Goal: Task Accomplishment & Management: Use online tool/utility

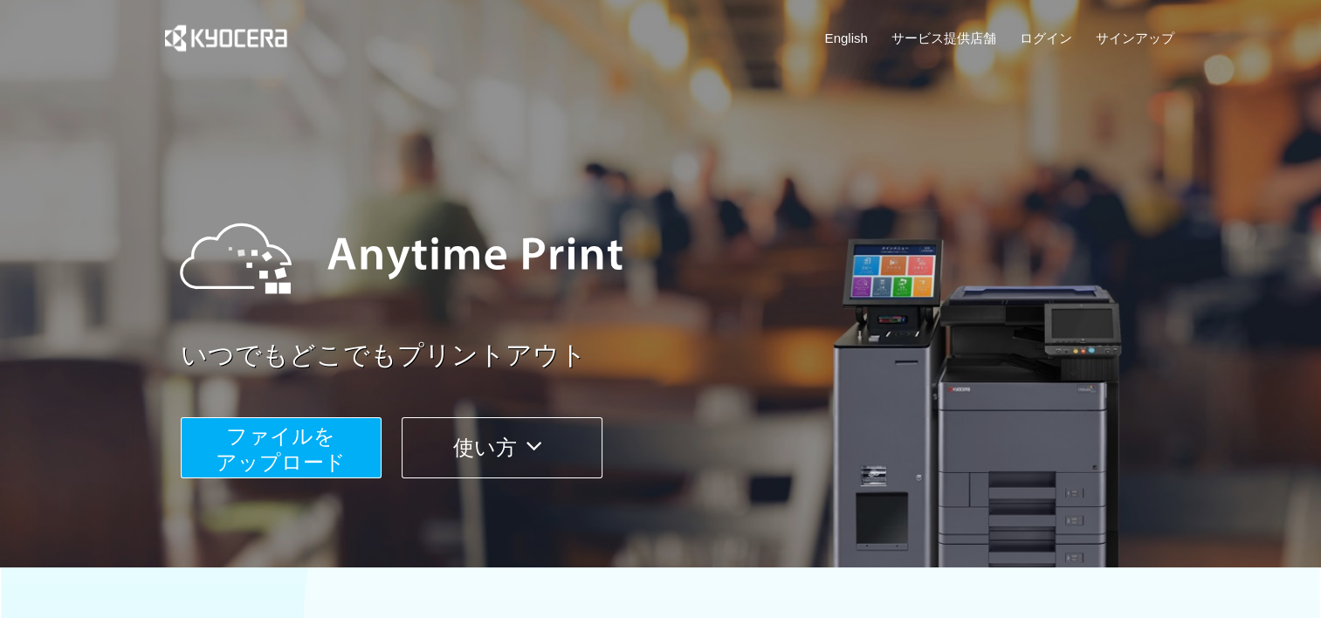
click at [272, 450] on span "ファイルを ​​アップロード" at bounding box center [281, 449] width 130 height 50
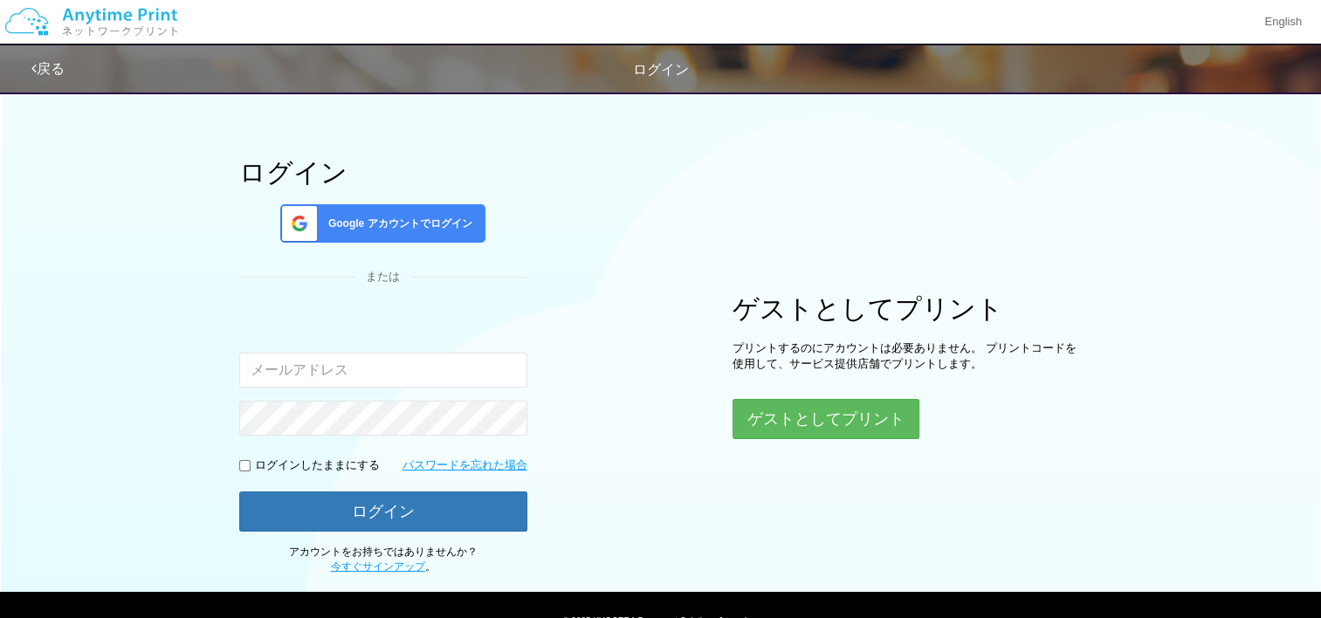
scroll to position [87, 0]
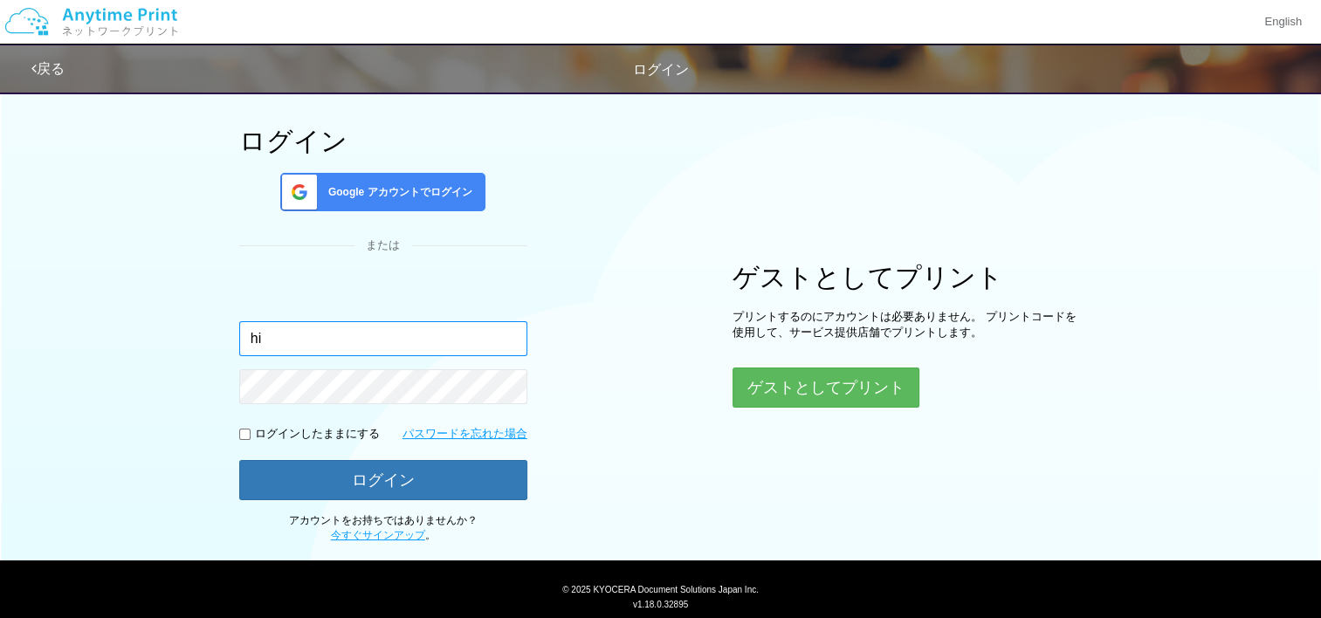
type input "hiroyuki.kumagai@telwel-east.co.jp"
click at [248, 432] on input "checkbox" at bounding box center [244, 434] width 11 height 11
checkbox input "true"
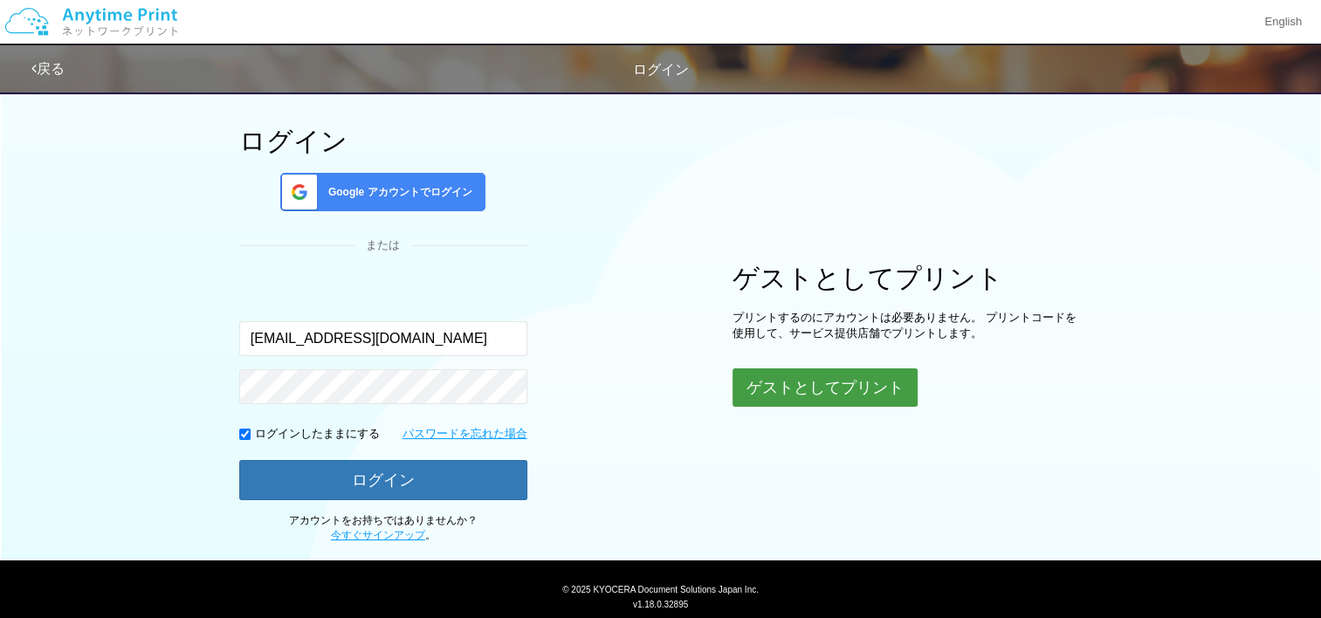
click at [821, 389] on button "ゲストとしてプリント" at bounding box center [824, 387] width 185 height 38
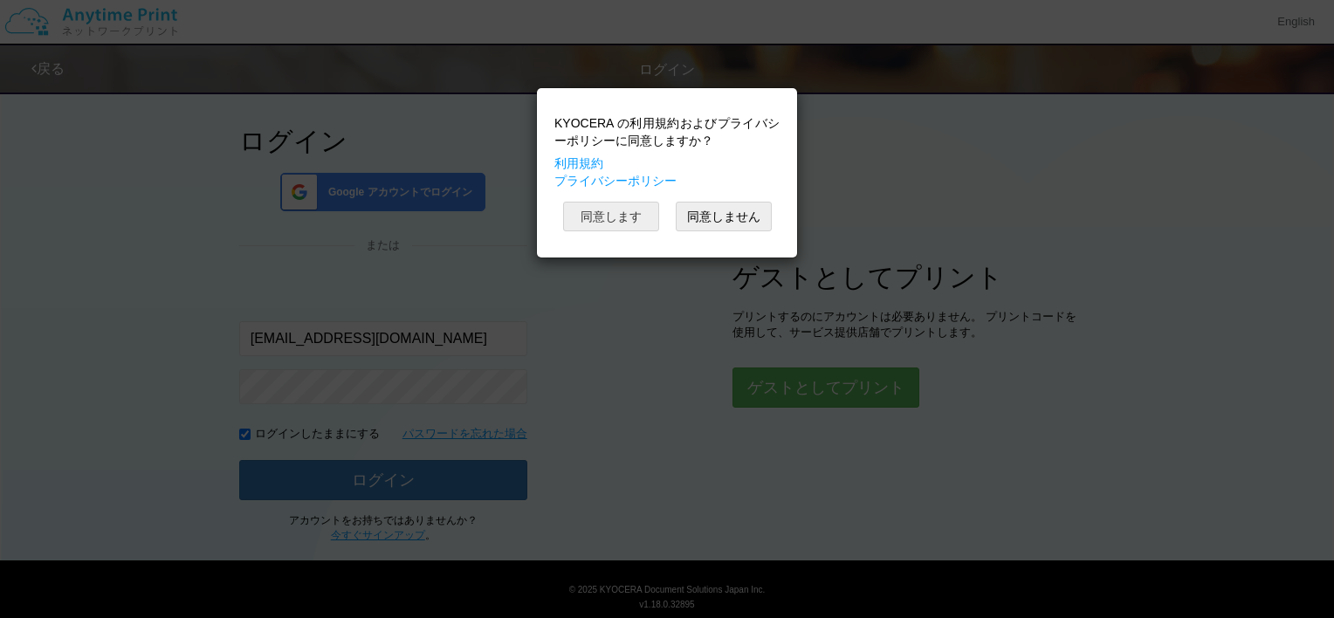
click at [636, 217] on button "同意します" at bounding box center [611, 217] width 96 height 30
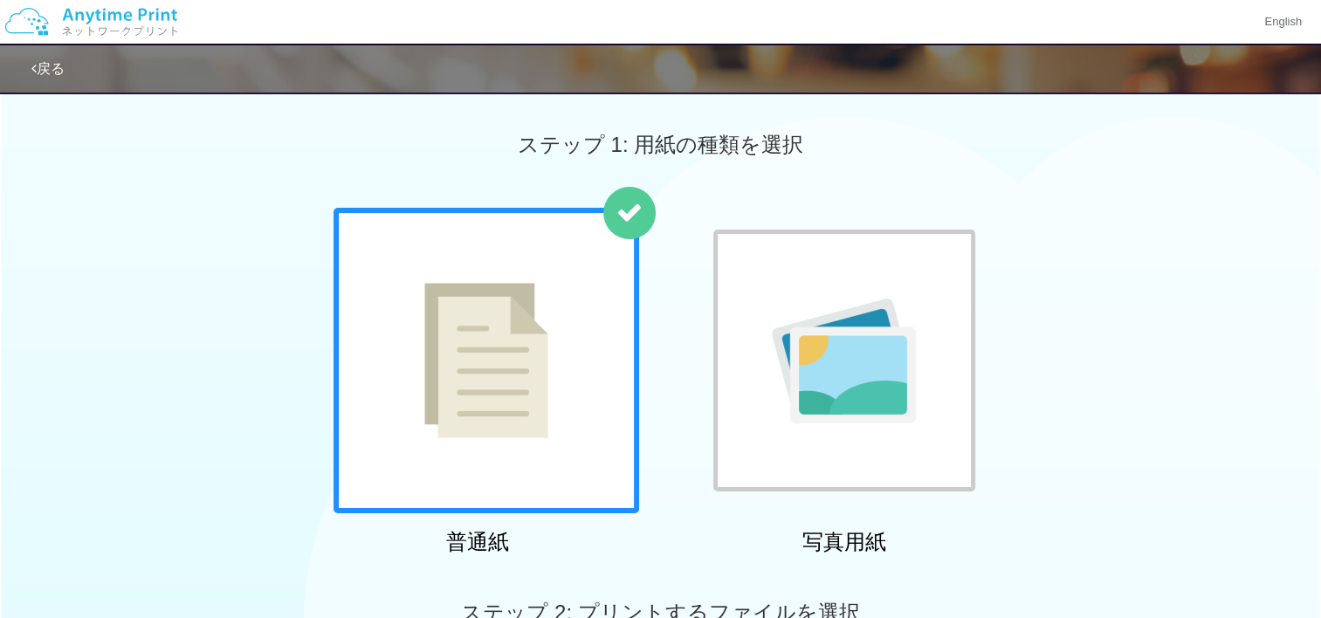
drag, startPoint x: 1303, startPoint y: 363, endPoint x: 1278, endPoint y: 136, distance: 228.4
click at [1303, 363] on div "普通紙 写真用紙" at bounding box center [660, 385] width 1321 height 354
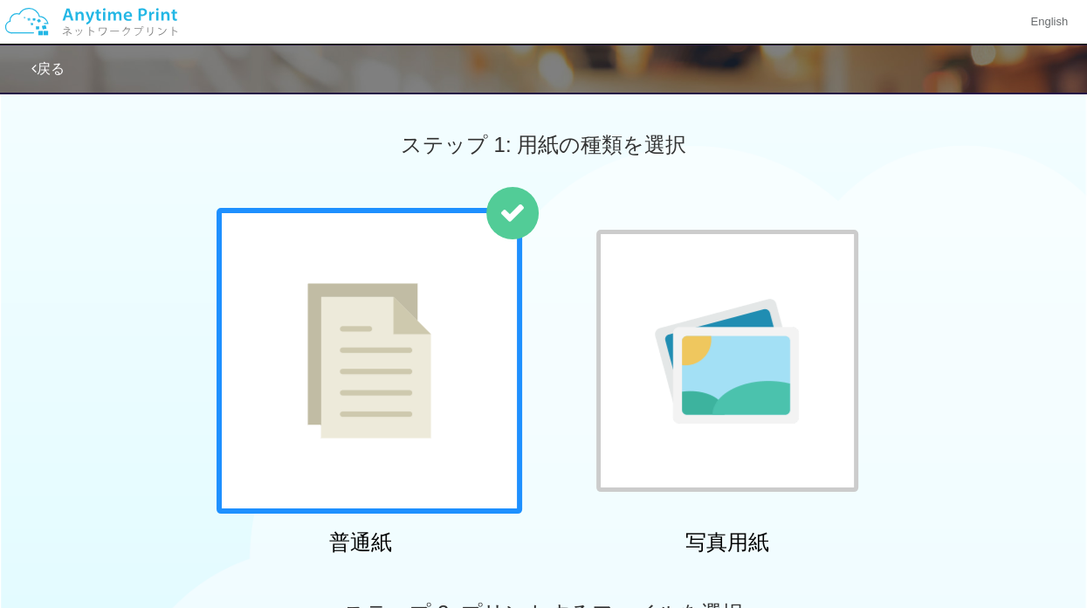
click at [314, 376] on img at bounding box center [369, 360] width 124 height 155
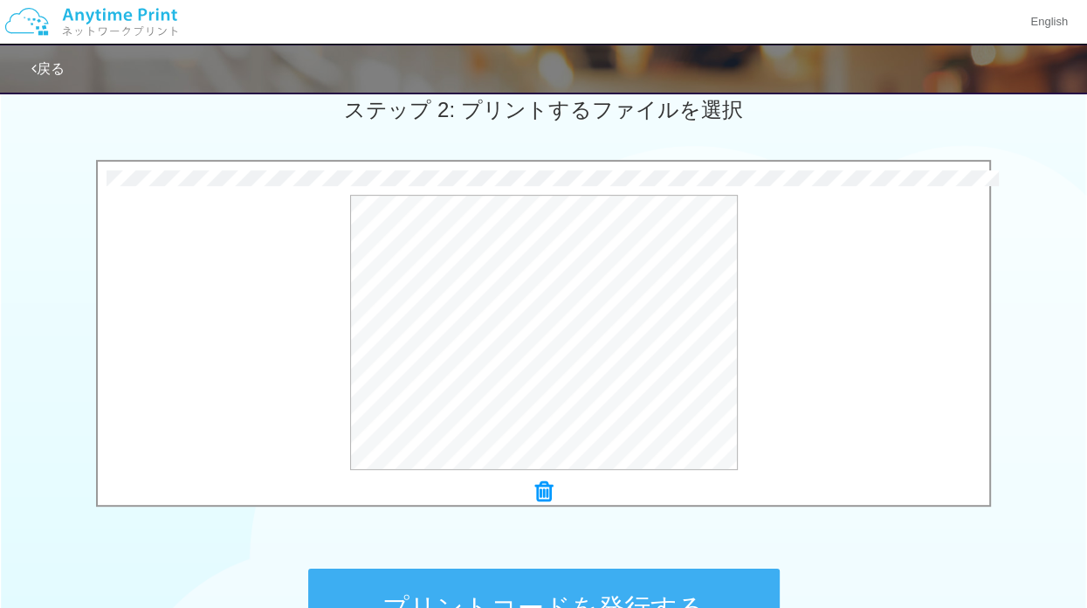
scroll to position [719, 0]
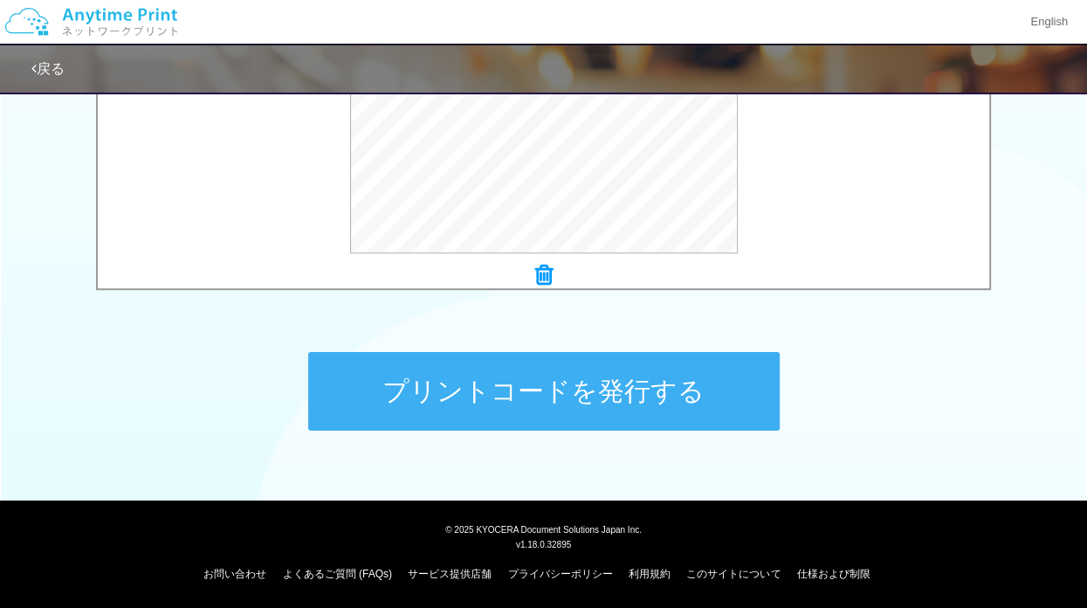
click at [570, 382] on button "プリントコードを発行する" at bounding box center [543, 391] width 471 height 79
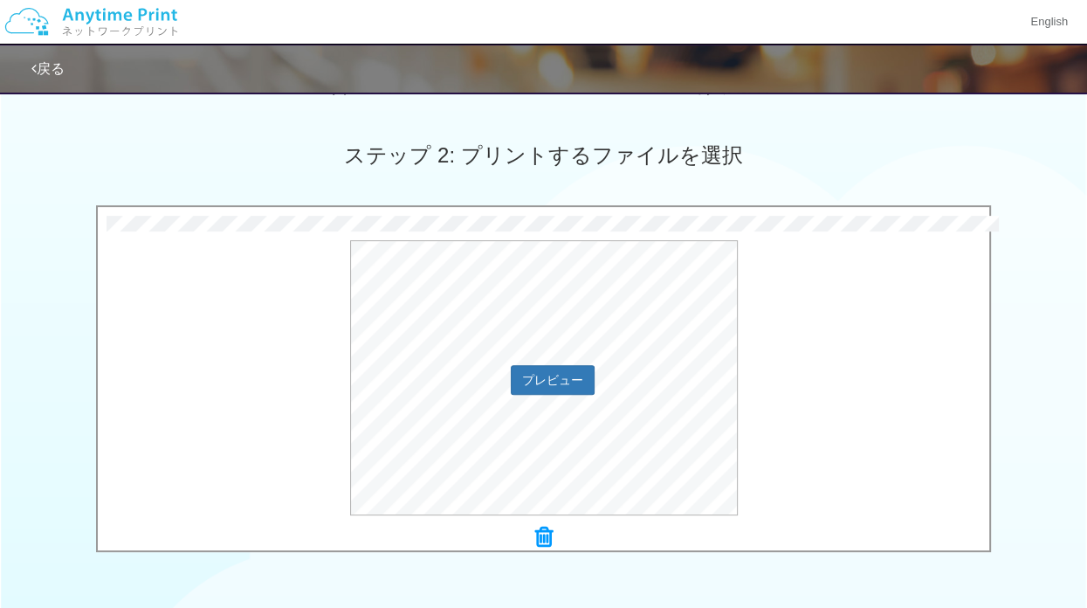
click at [894, 356] on div "プレビュー" at bounding box center [543, 377] width 891 height 275
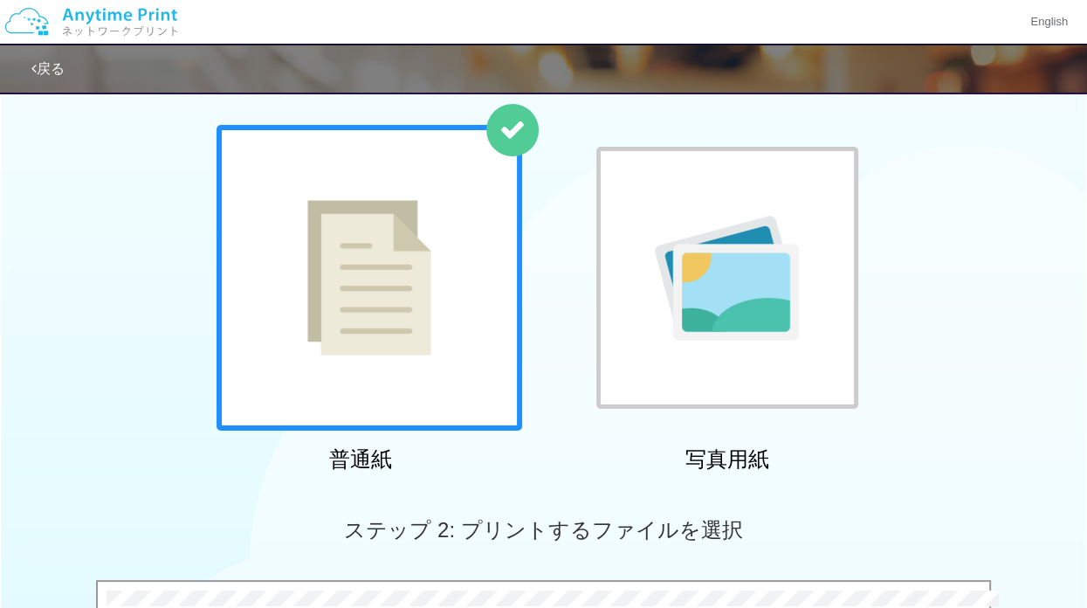
scroll to position [0, 0]
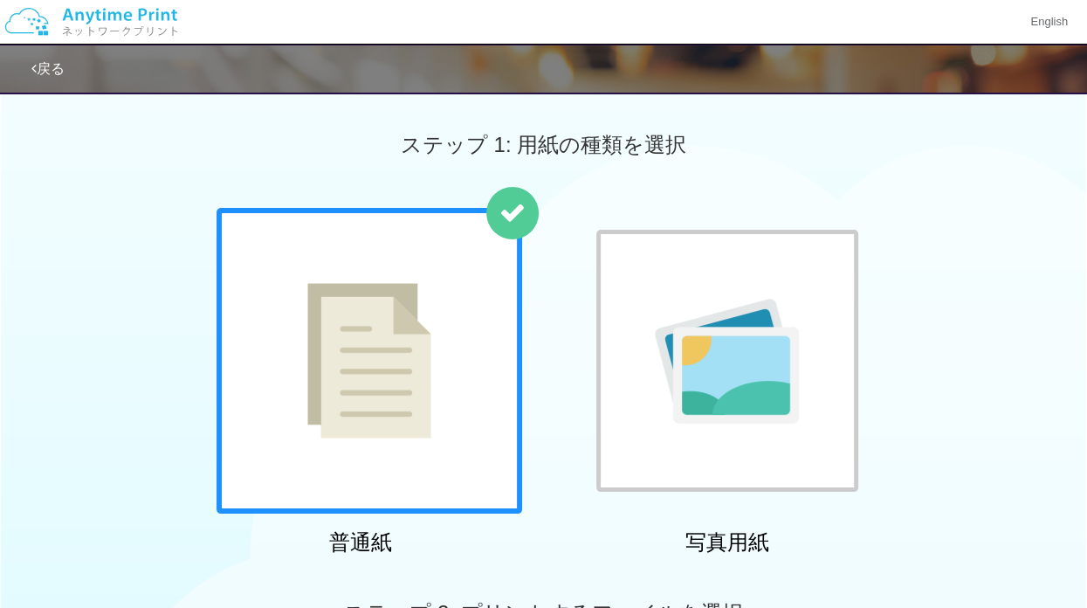
click at [30, 65] on div "戻る" at bounding box center [543, 69] width 1087 height 51
click at [52, 65] on link "戻る" at bounding box center [47, 68] width 33 height 15
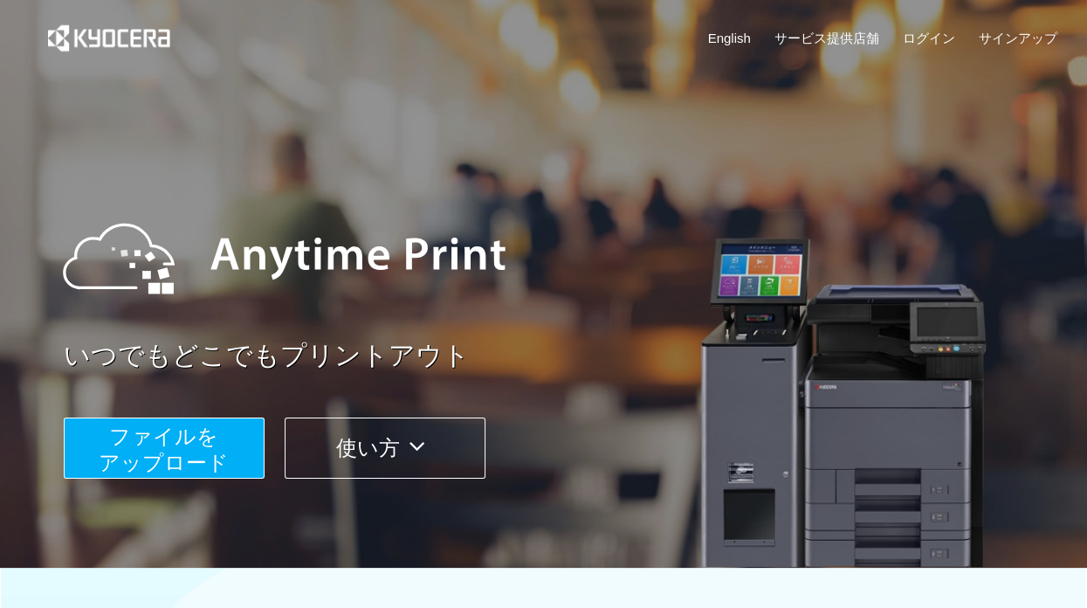
click at [201, 462] on span "ファイルを ​​アップロード" at bounding box center [164, 449] width 130 height 50
click at [182, 456] on span "ファイルを ​​アップロード" at bounding box center [164, 449] width 130 height 50
click at [189, 453] on span "ファイルを ​​アップロード" at bounding box center [164, 449] width 130 height 50
click at [149, 457] on span "ファイルを ​​アップロード" at bounding box center [164, 449] width 130 height 50
click at [204, 441] on span "ファイルを ​​アップロード" at bounding box center [164, 449] width 130 height 50
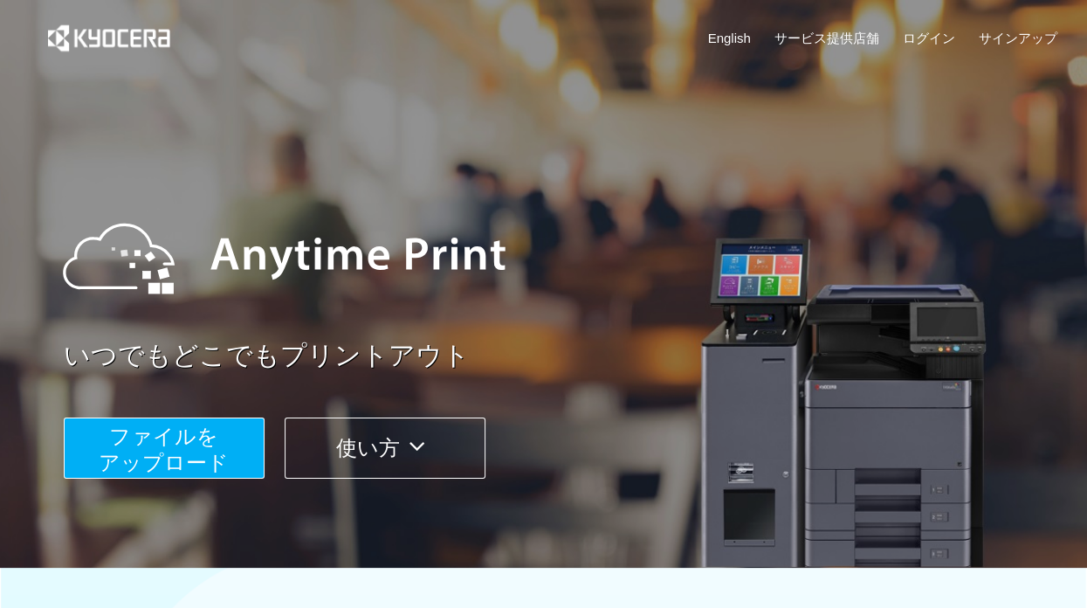
click at [147, 458] on span "ファイルを ​​アップロード" at bounding box center [164, 449] width 130 height 50
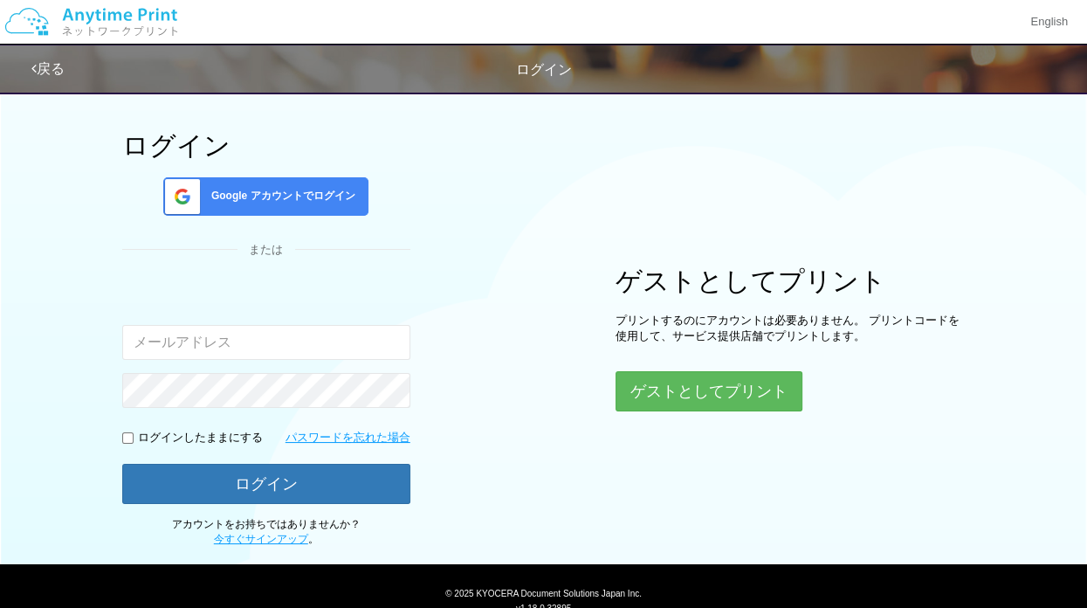
scroll to position [122, 0]
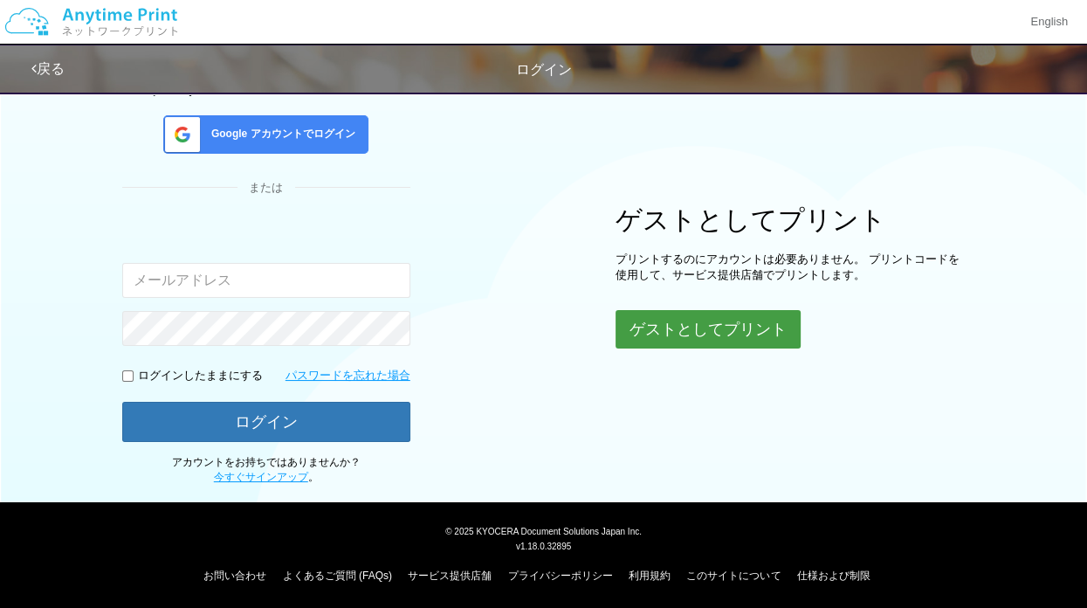
click at [732, 323] on button "ゲストとしてプリント" at bounding box center [708, 329] width 185 height 38
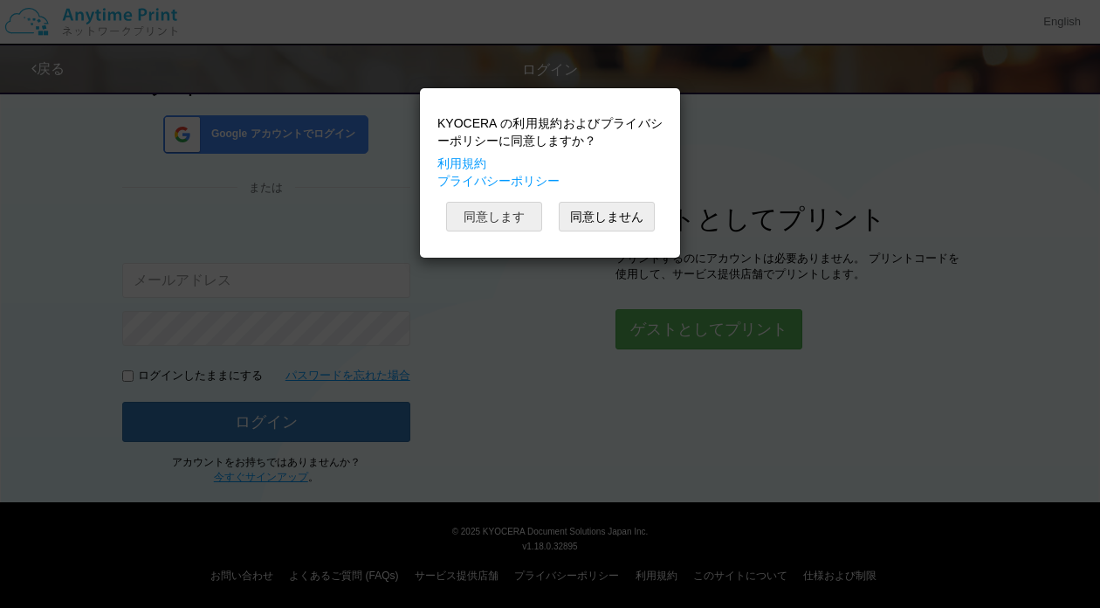
click at [507, 225] on button "同意します" at bounding box center [494, 217] width 96 height 30
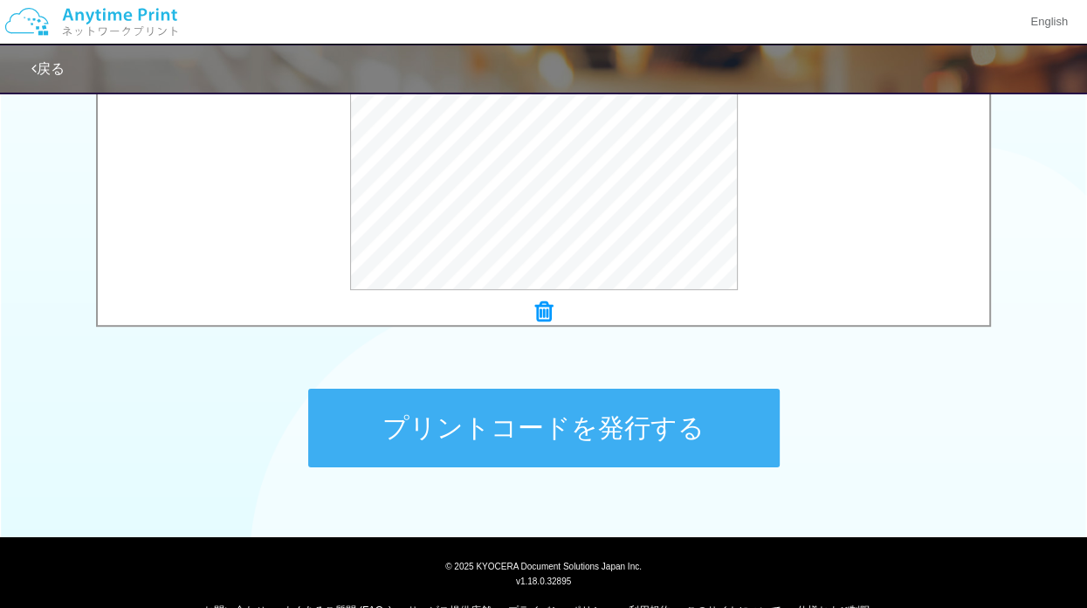
scroll to position [719, 0]
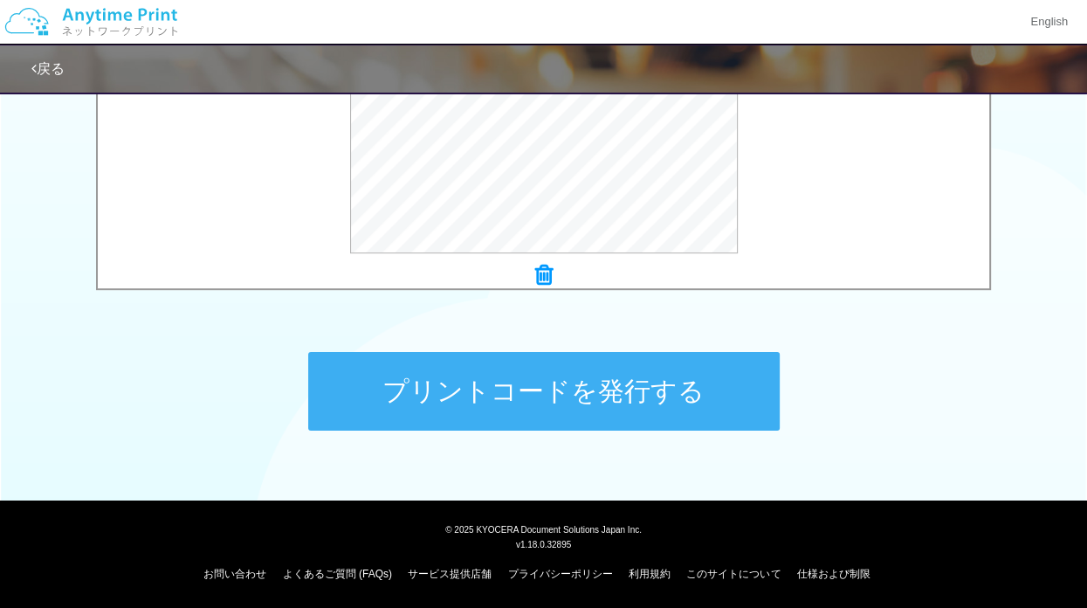
click at [648, 406] on button "プリントコードを発行する" at bounding box center [543, 391] width 471 height 79
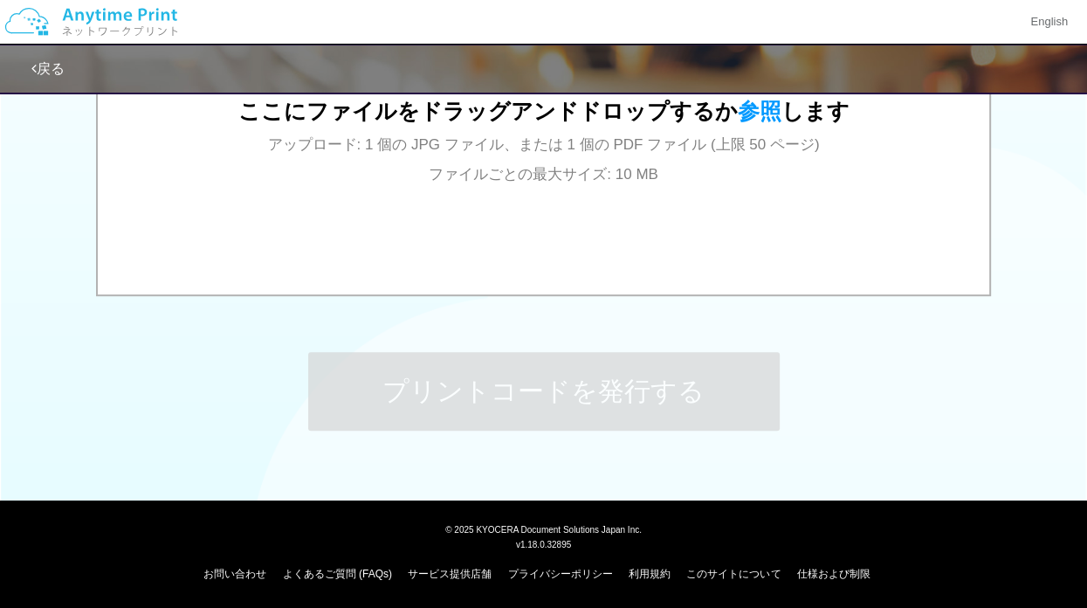
scroll to position [0, 0]
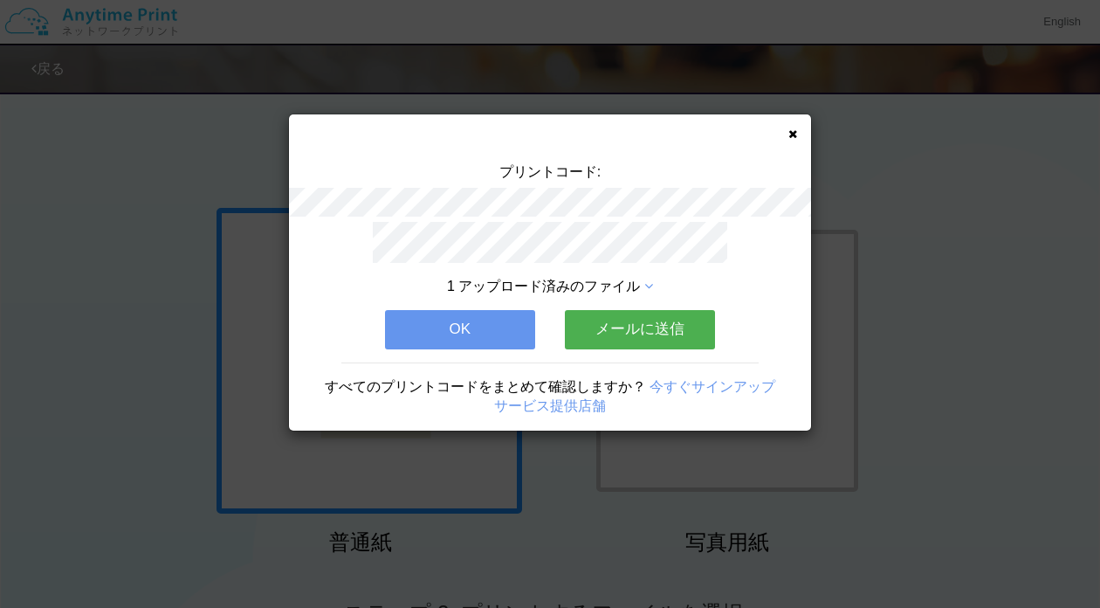
click at [465, 327] on button "OK" at bounding box center [460, 329] width 150 height 38
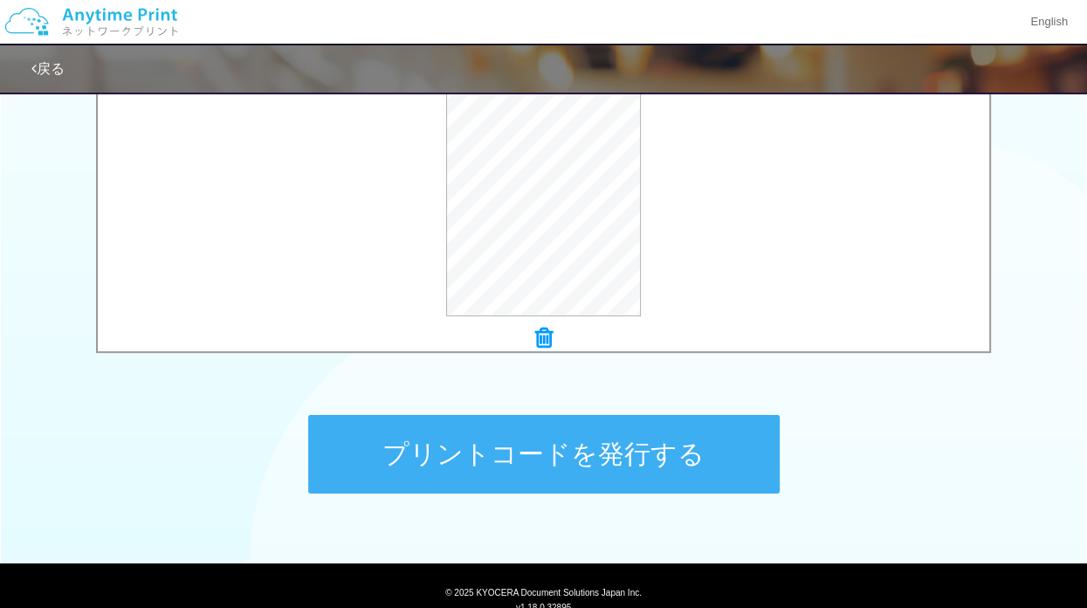
scroll to position [719, 0]
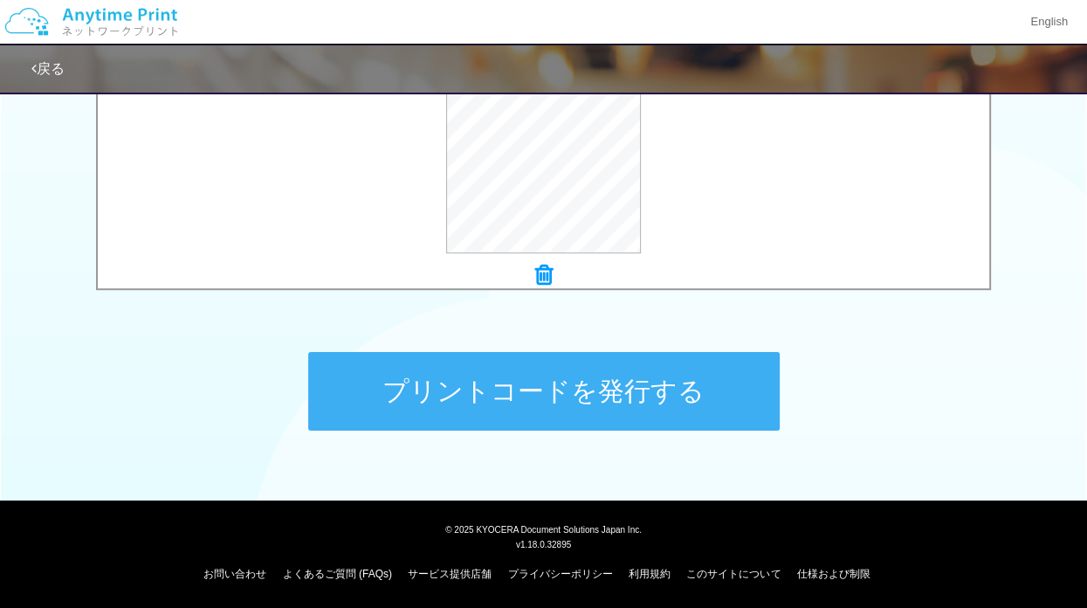
click at [602, 405] on button "プリントコードを発行する" at bounding box center [543, 391] width 471 height 79
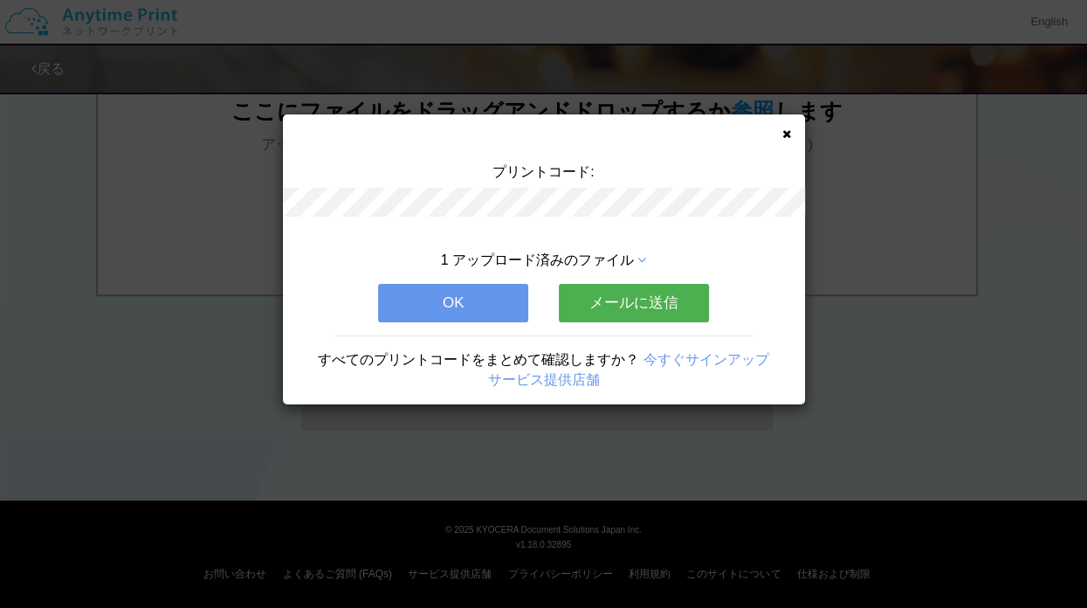
scroll to position [0, 0]
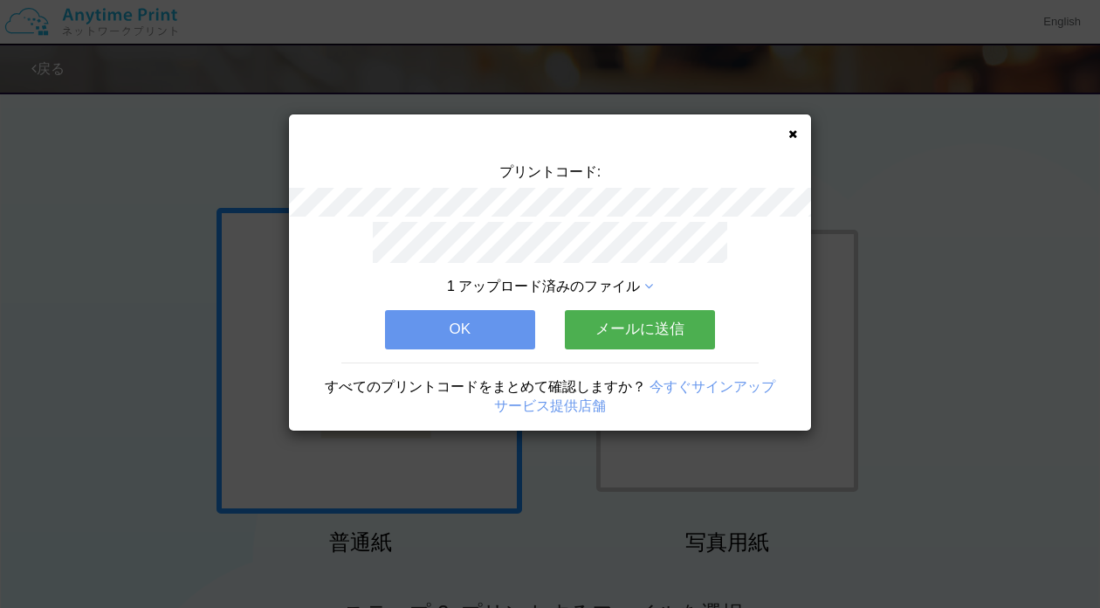
click at [497, 320] on button "OK" at bounding box center [460, 329] width 150 height 38
